Goal: Information Seeking & Learning: Learn about a topic

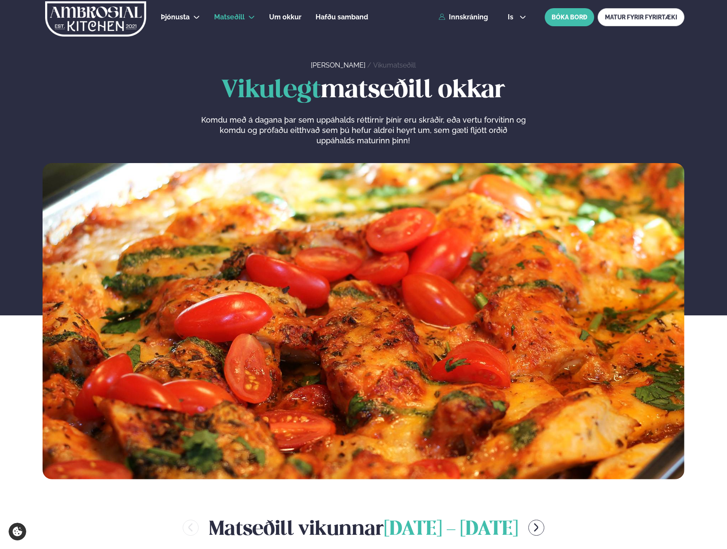
scroll to position [430, 0]
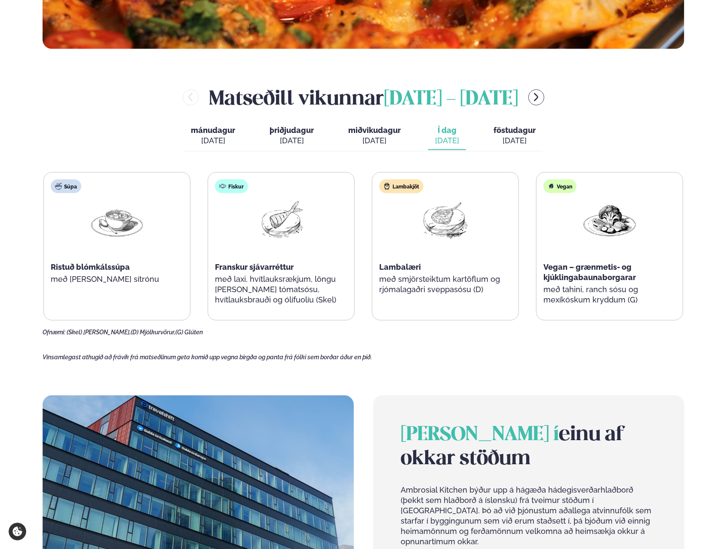
click at [510, 139] on div "[DATE]" at bounding box center [515, 140] width 42 height 10
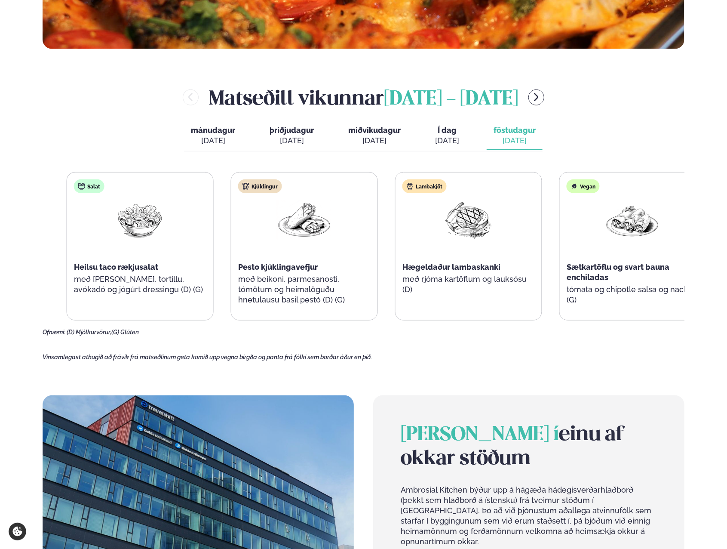
click at [261, 274] on div "Kjúklingur Pesto kjúklingavefjur með beikoni, parmesanosti, tómötum og heimalög…" at bounding box center [304, 246] width 146 height 148
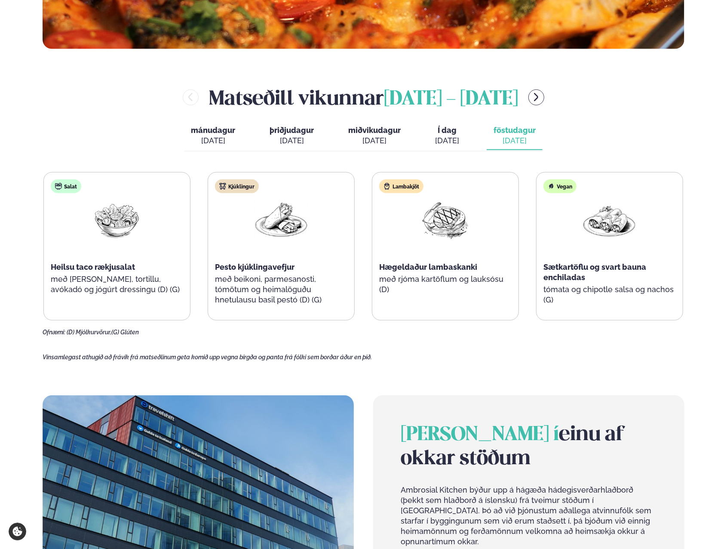
click at [541, 96] on icon "menu-btn-right" at bounding box center [536, 97] width 10 height 10
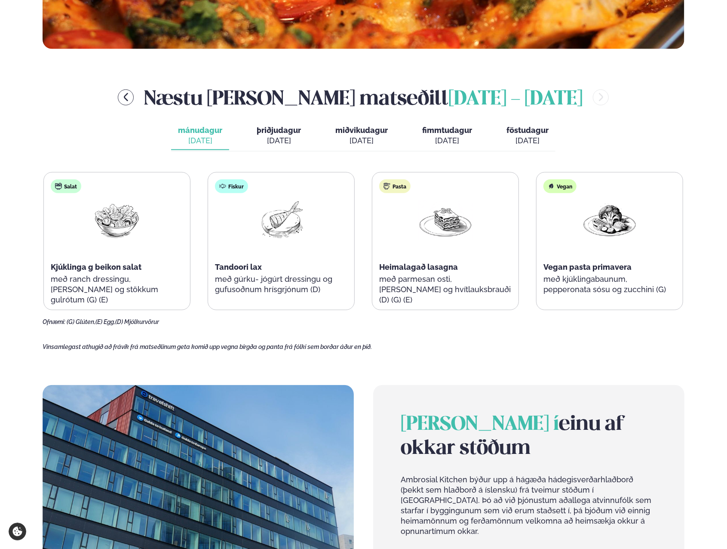
click at [277, 141] on div "[DATE]" at bounding box center [279, 140] width 44 height 10
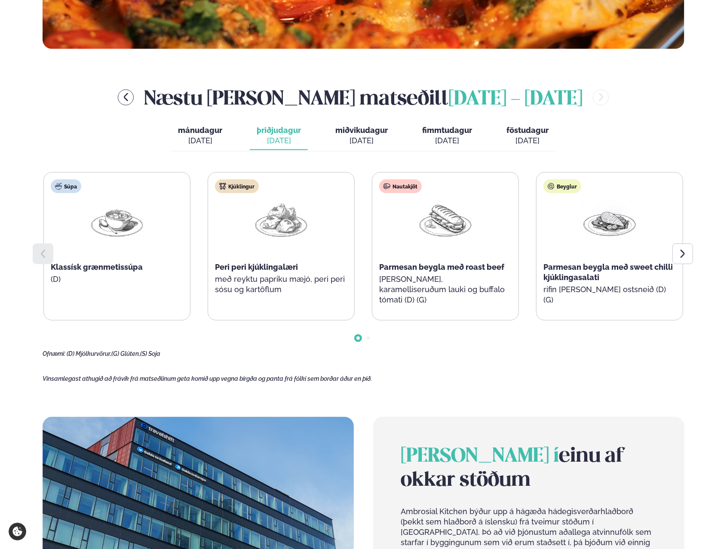
click at [347, 133] on span "miðvikudagur" at bounding box center [361, 130] width 52 height 9
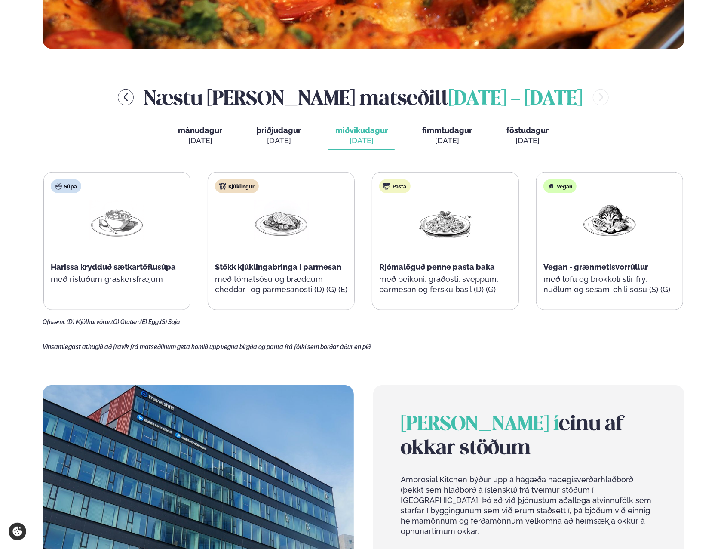
click at [134, 102] on button "menu-btn-left" at bounding box center [126, 97] width 16 height 16
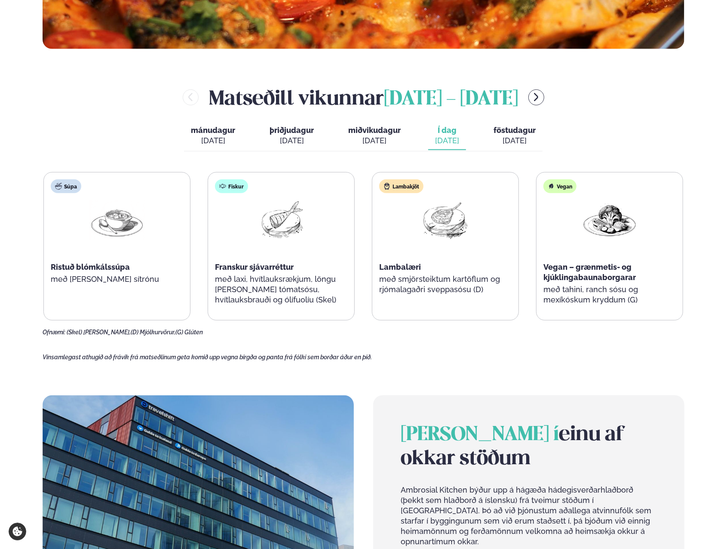
click at [291, 144] on div "[DATE]" at bounding box center [292, 140] width 44 height 10
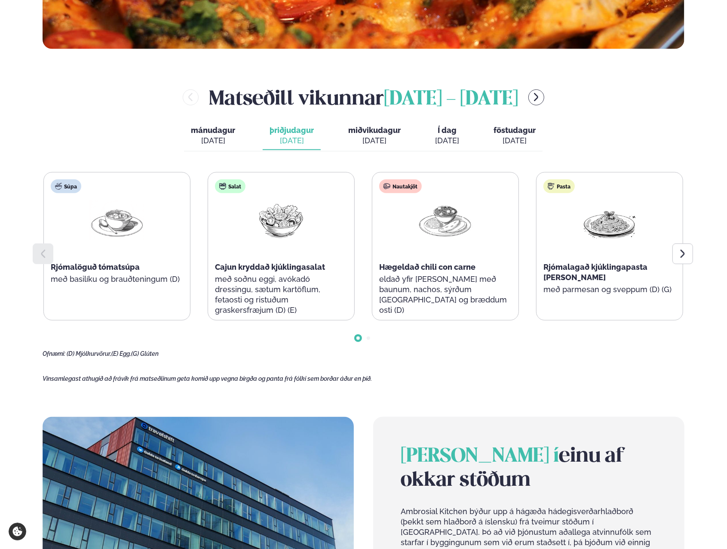
click at [230, 134] on span "mánudagur" at bounding box center [213, 130] width 44 height 9
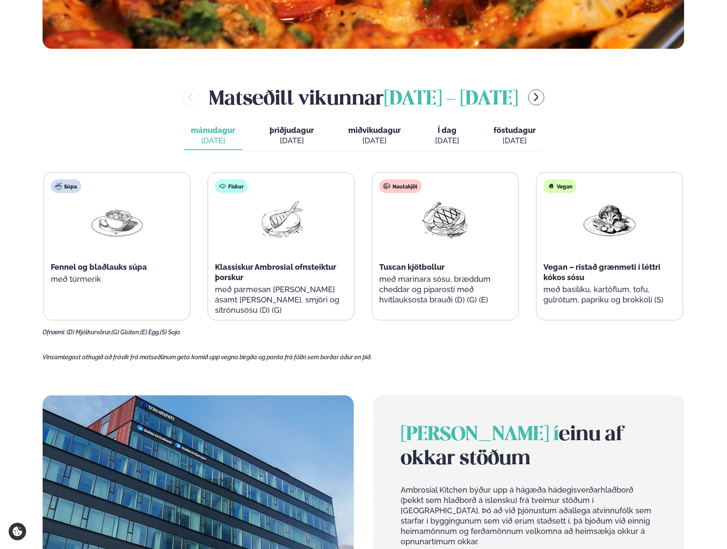
click at [298, 131] on span "þriðjudagur" at bounding box center [292, 130] width 44 height 9
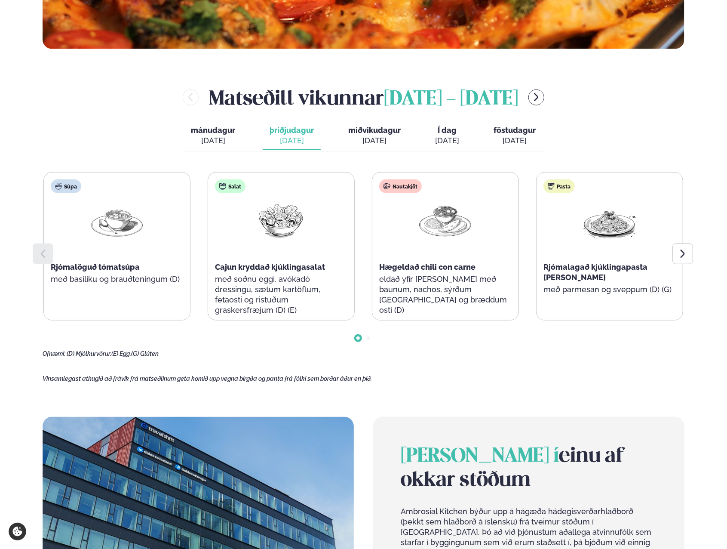
click at [539, 98] on icon "menu-btn-right" at bounding box center [536, 97] width 4 height 8
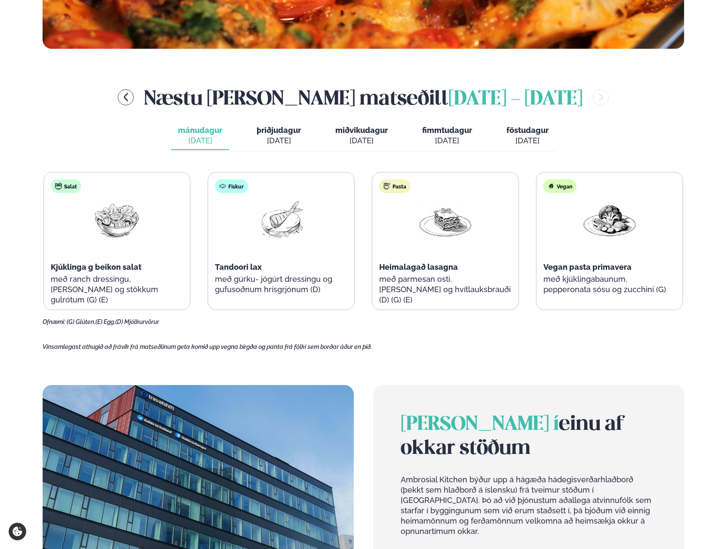
click at [282, 141] on div "[DATE]" at bounding box center [279, 140] width 44 height 10
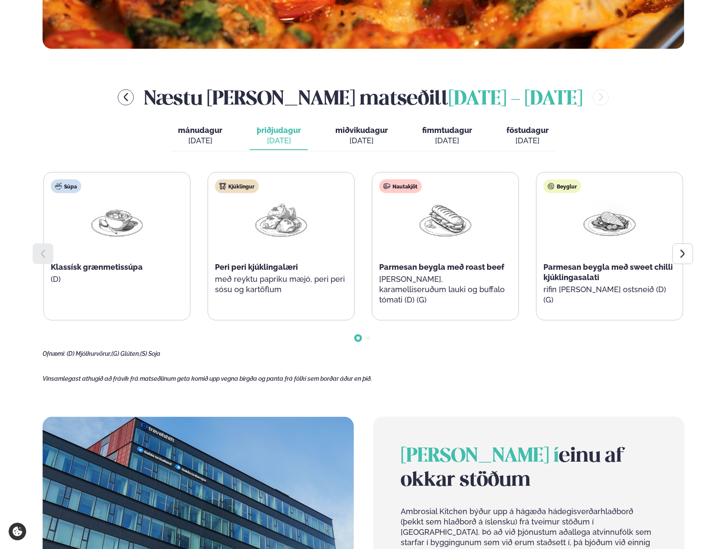
click at [682, 246] on div at bounding box center [682, 253] width 21 height 21
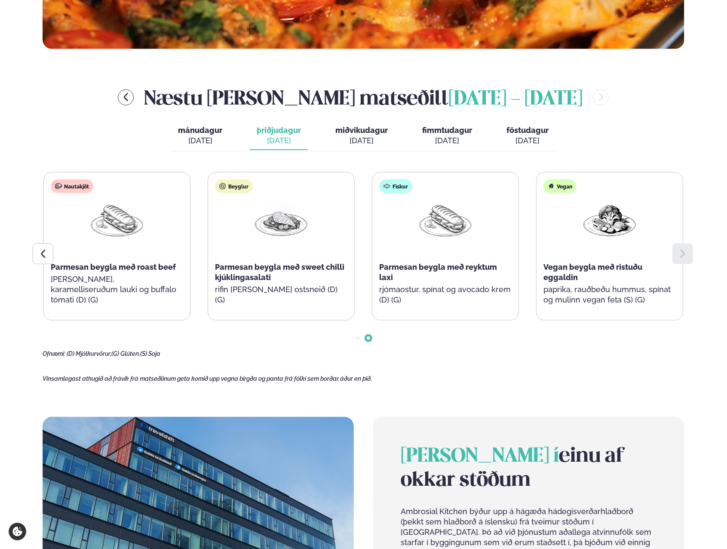
click at [508, 127] on span "föstudagur" at bounding box center [528, 130] width 42 height 9
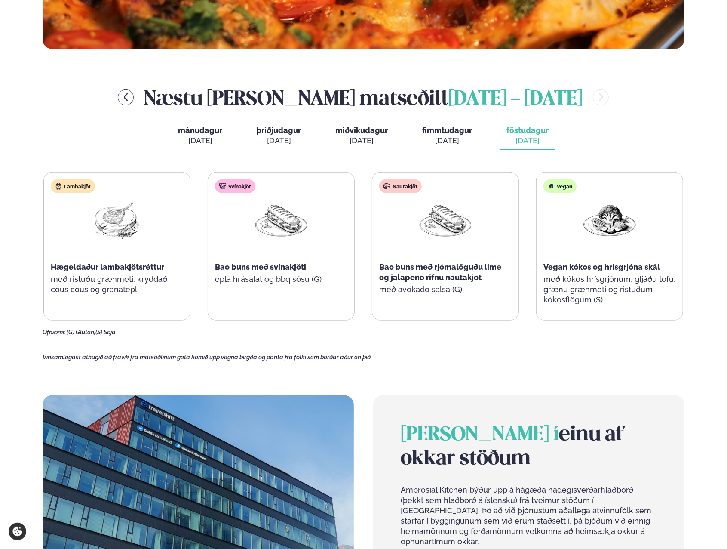
click at [295, 141] on div "[DATE]" at bounding box center [279, 140] width 44 height 10
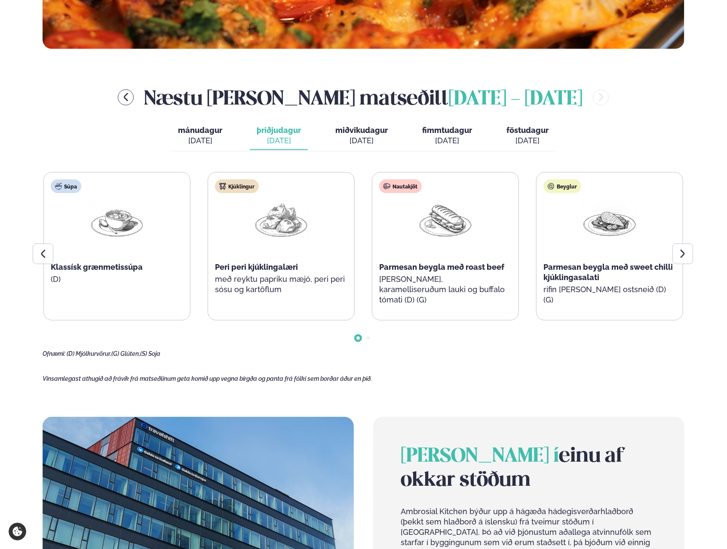
click at [683, 244] on div at bounding box center [682, 253] width 21 height 21
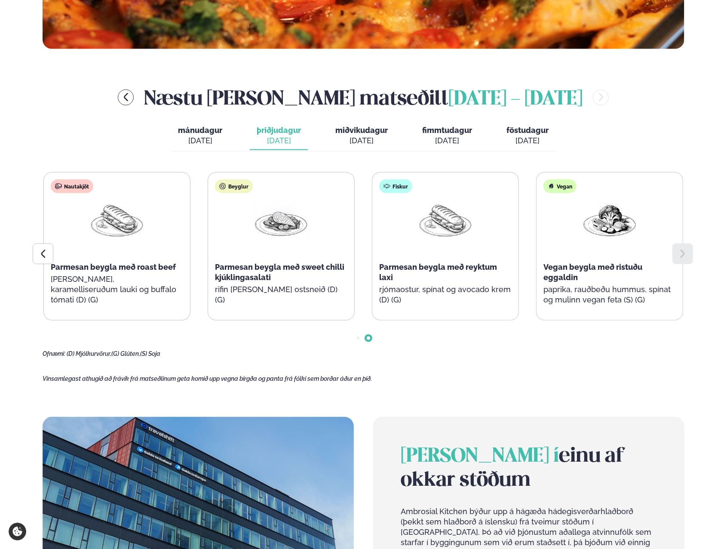
click at [43, 257] on icon at bounding box center [43, 254] width 10 height 10
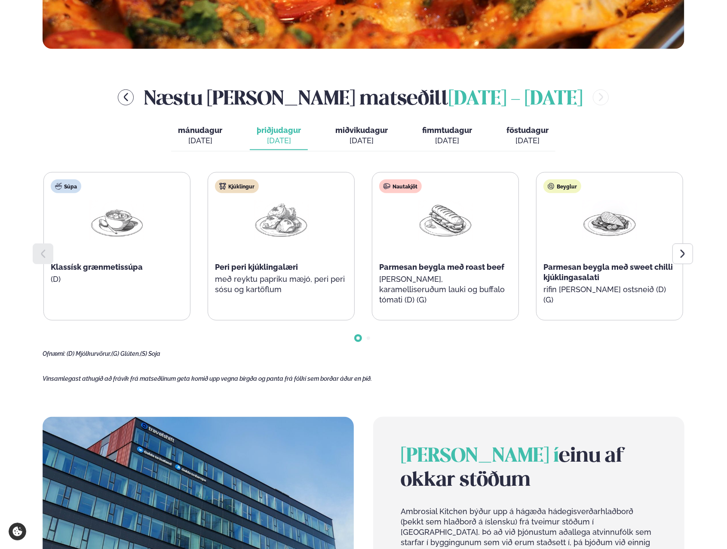
click at [378, 153] on div "Næstu [PERSON_NAME] matseðill [DATE] - [DATE] [PERSON_NAME]. [DATE] þriðjudagur…" at bounding box center [364, 220] width 642 height 274
click at [376, 150] on button "miðvikudagur mið. [DATE]" at bounding box center [362, 136] width 66 height 28
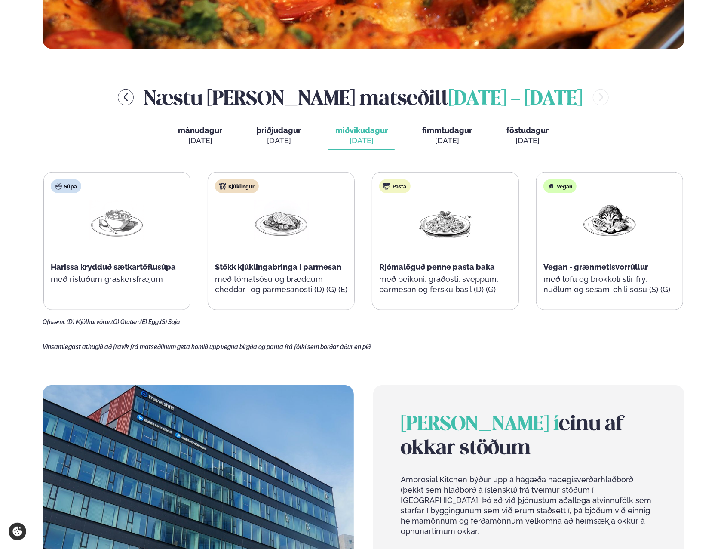
click at [456, 144] on div "[DATE]" at bounding box center [447, 140] width 50 height 10
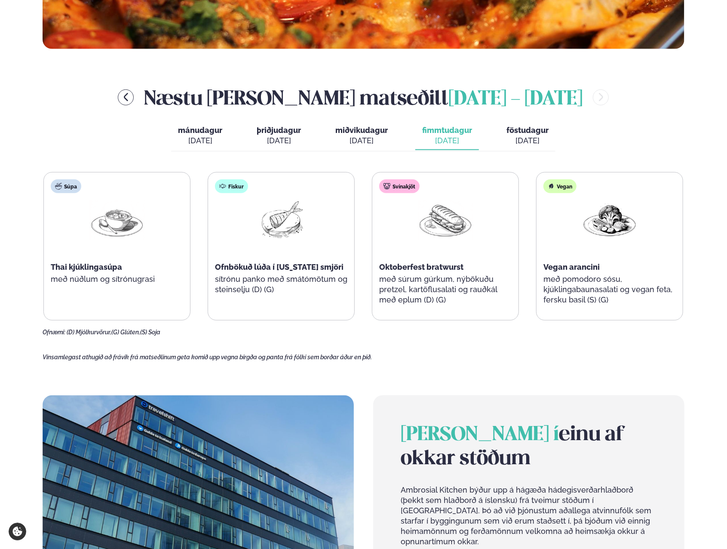
click at [199, 127] on span "mánudagur" at bounding box center [200, 130] width 44 height 9
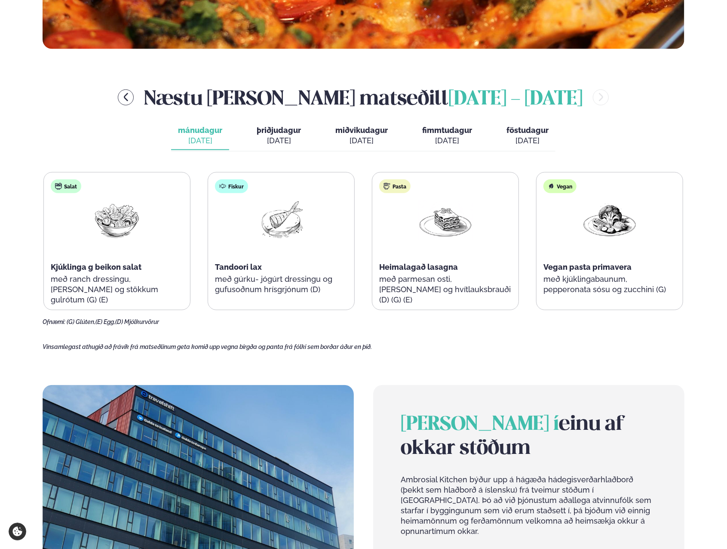
click at [363, 131] on span "miðvikudagur" at bounding box center [361, 130] width 52 height 9
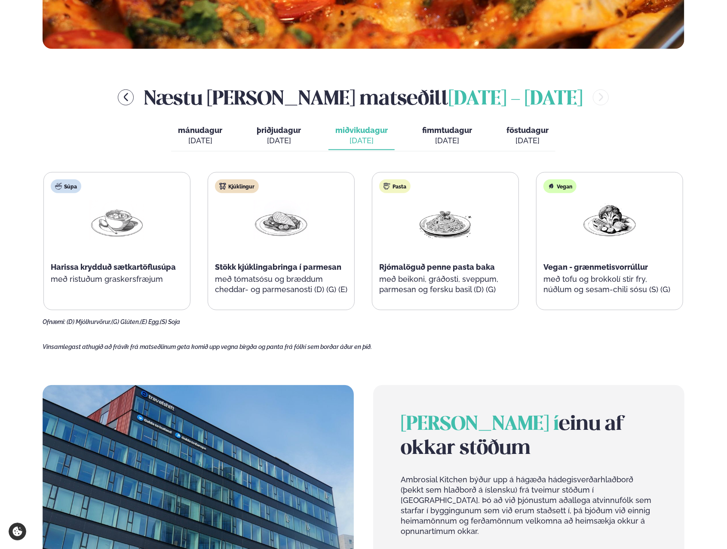
drag, startPoint x: 432, startPoint y: 126, endPoint x: 432, endPoint y: 131, distance: 5.2
click at [433, 126] on span "fimmtudagur" at bounding box center [447, 130] width 50 height 9
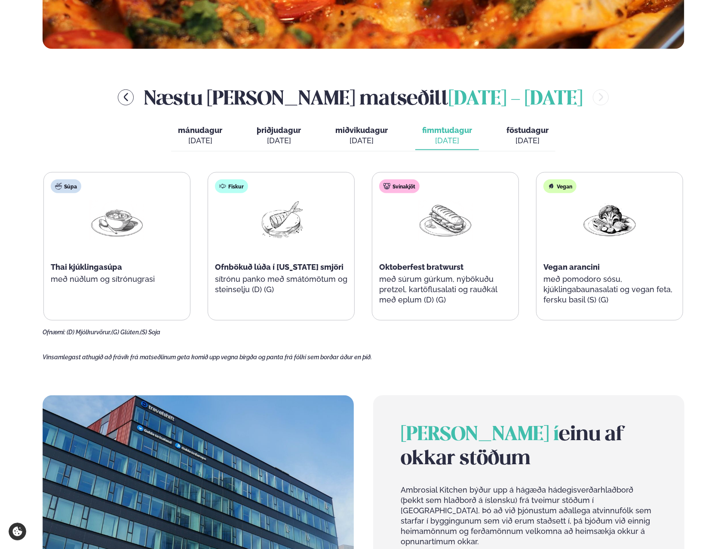
click at [208, 135] on div "[DATE]" at bounding box center [200, 140] width 44 height 10
